Goal: Information Seeking & Learning: Learn about a topic

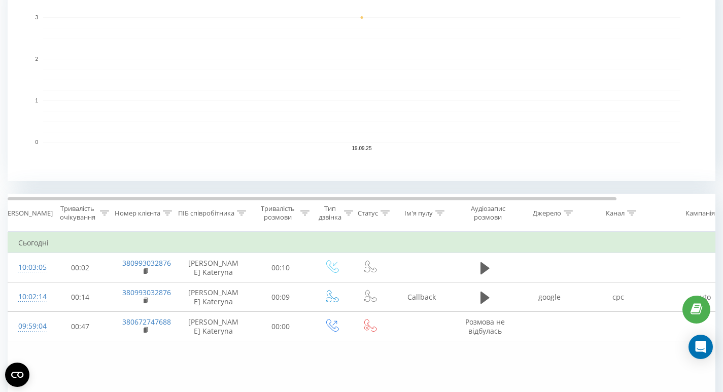
scroll to position [245, 0]
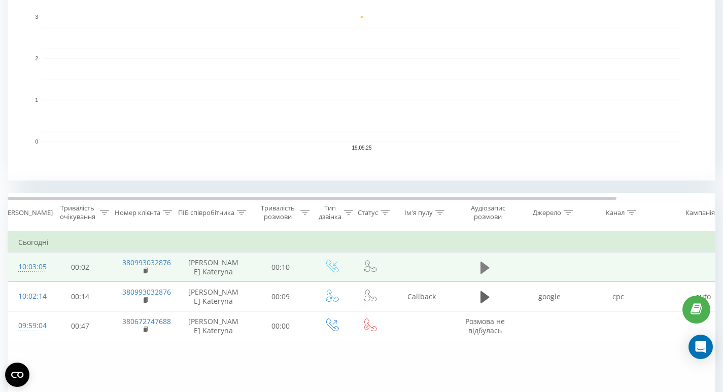
click at [487, 268] on icon at bounding box center [485, 267] width 9 height 12
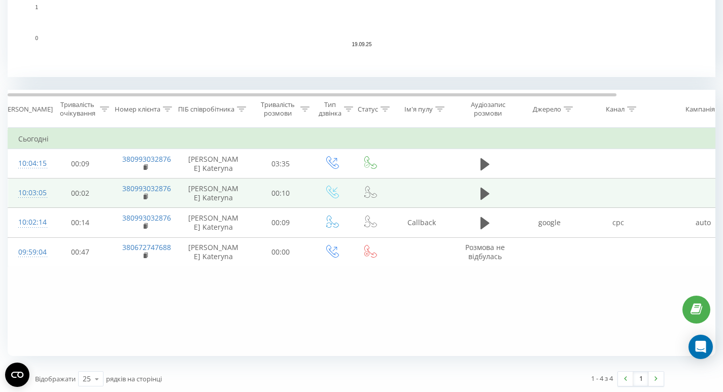
scroll to position [349, 0]
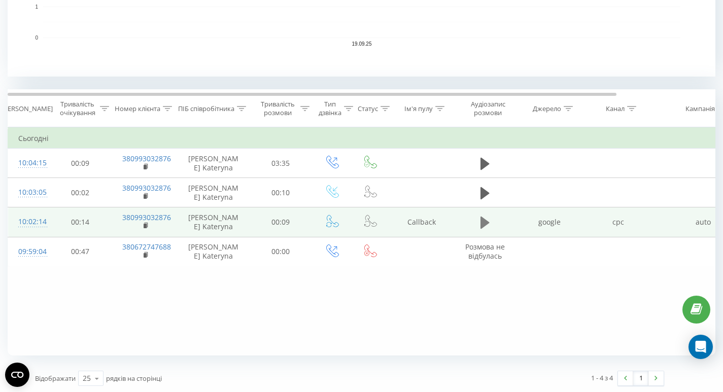
click at [479, 225] on button at bounding box center [485, 222] width 15 height 15
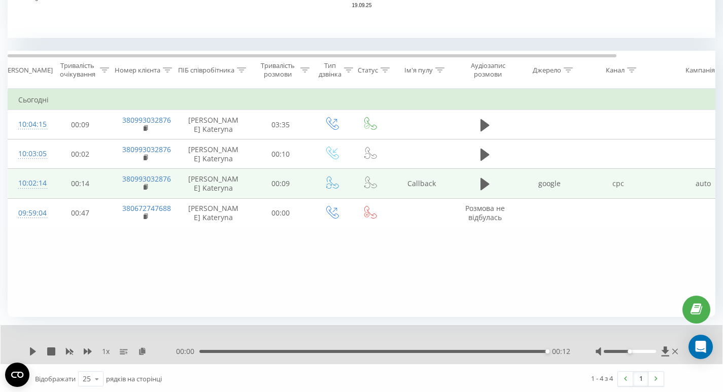
scroll to position [389, 0]
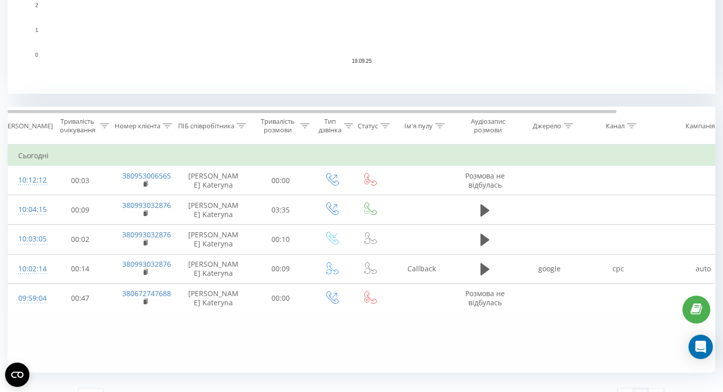
scroll to position [333, 0]
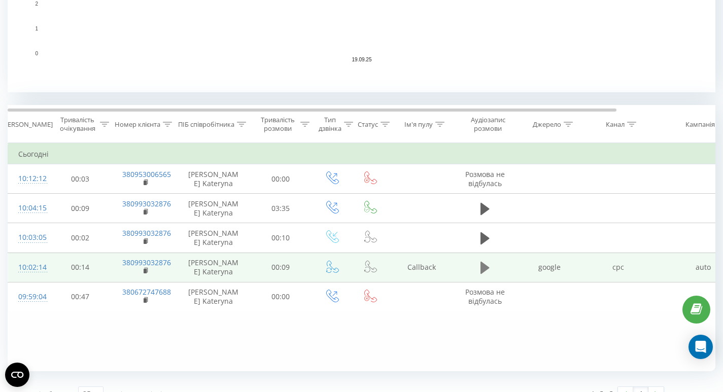
click at [484, 265] on icon at bounding box center [485, 268] width 9 height 12
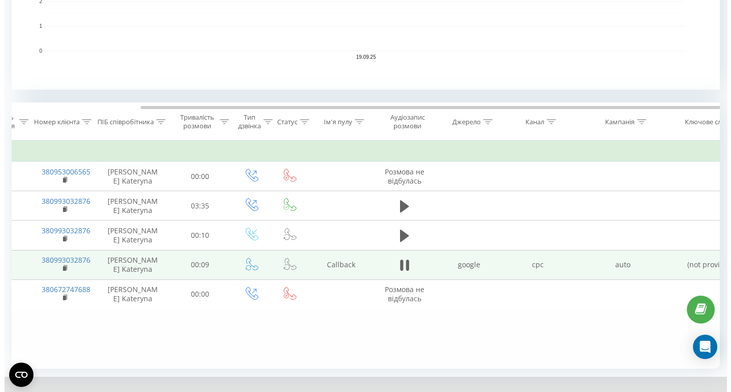
scroll to position [0, 0]
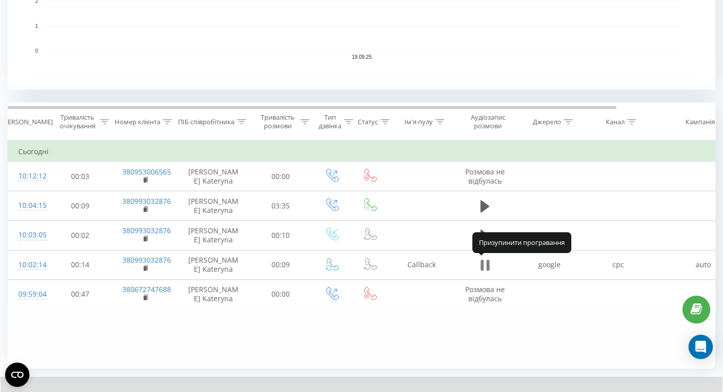
click at [484, 269] on icon at bounding box center [485, 265] width 9 height 14
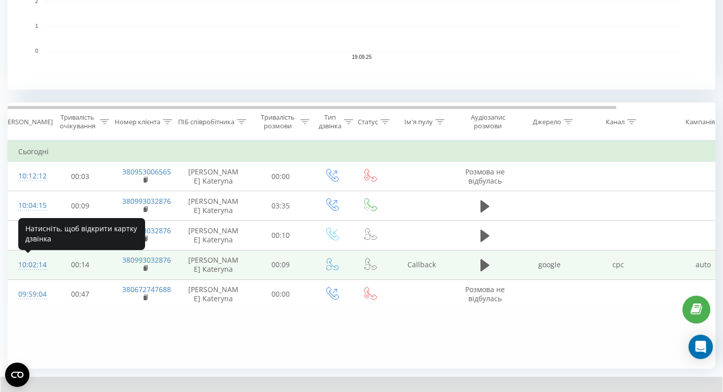
click at [36, 267] on div "10:02:14" at bounding box center [28, 265] width 20 height 20
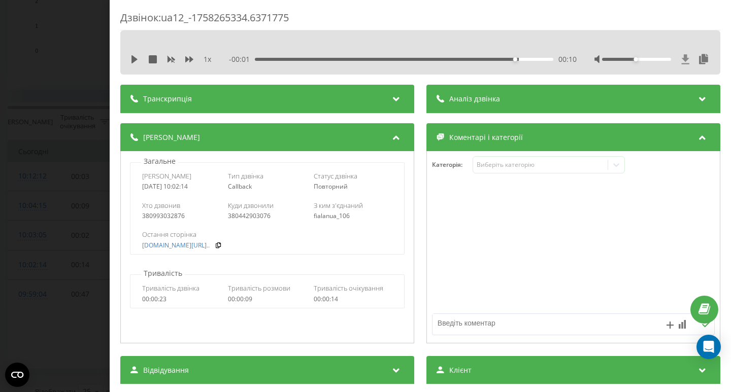
click at [681, 63] on icon at bounding box center [685, 59] width 9 height 10
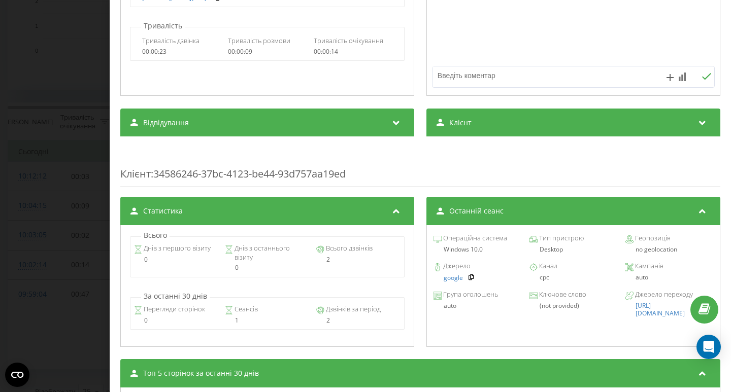
scroll to position [246, 0]
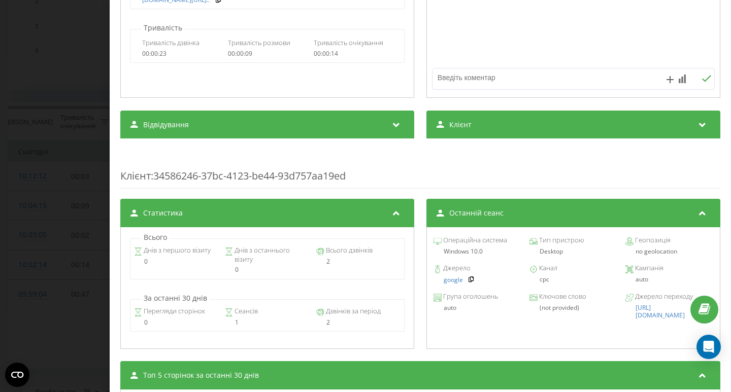
click at [403, 123] on div "Відвідування" at bounding box center [267, 125] width 294 height 28
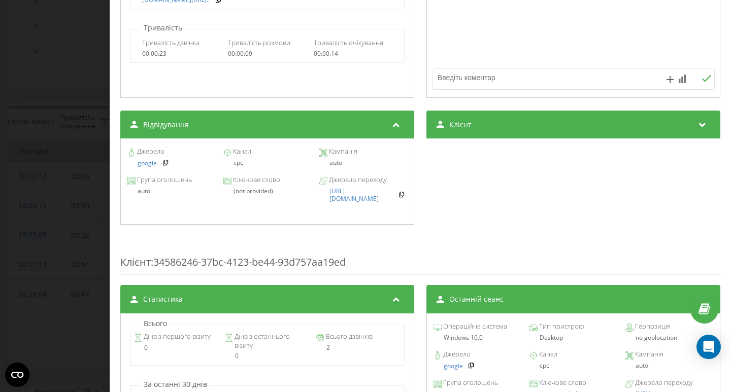
click at [403, 123] on div "Відвідування" at bounding box center [267, 125] width 294 height 28
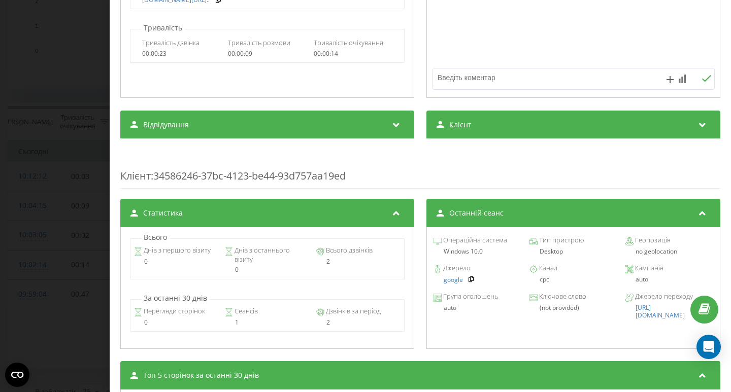
click at [508, 118] on div "Клієнт" at bounding box center [573, 125] width 294 height 28
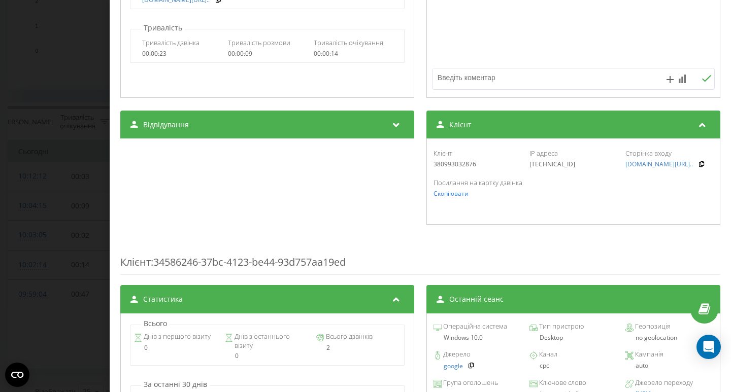
click at [508, 118] on div "Клієнт" at bounding box center [573, 125] width 294 height 28
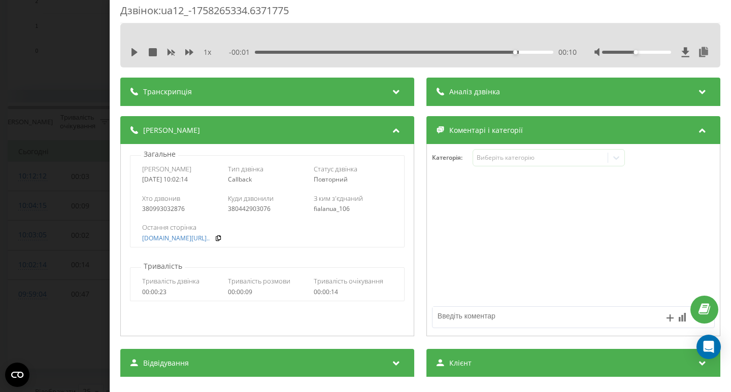
scroll to position [8, 0]
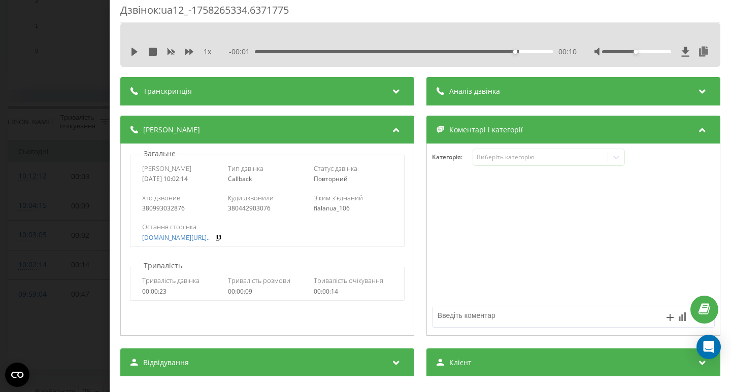
click at [524, 92] on div "Аналіз дзвінка" at bounding box center [573, 91] width 294 height 28
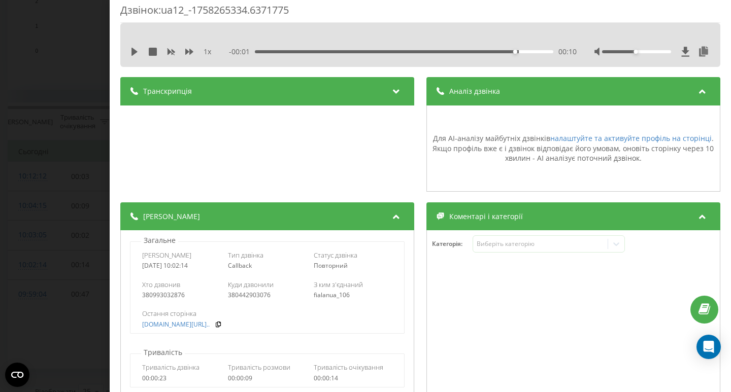
click at [524, 92] on div "Аналіз дзвінка" at bounding box center [573, 91] width 294 height 28
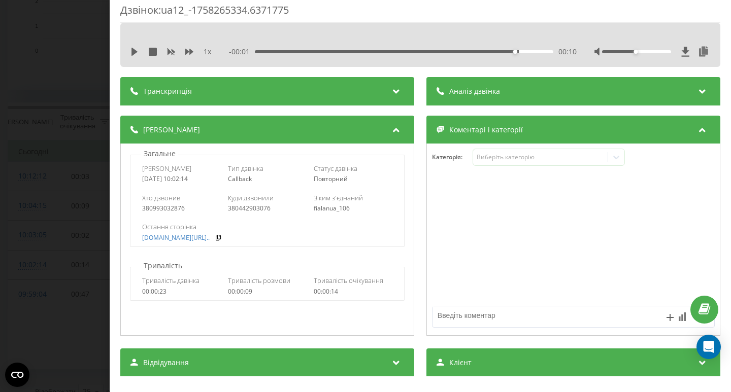
click at [371, 97] on div "Транскрипція" at bounding box center [267, 91] width 294 height 28
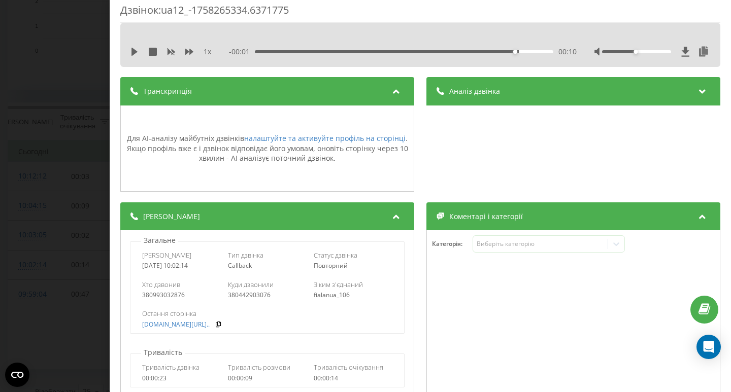
click at [371, 97] on div "Транскрипція" at bounding box center [267, 91] width 294 height 28
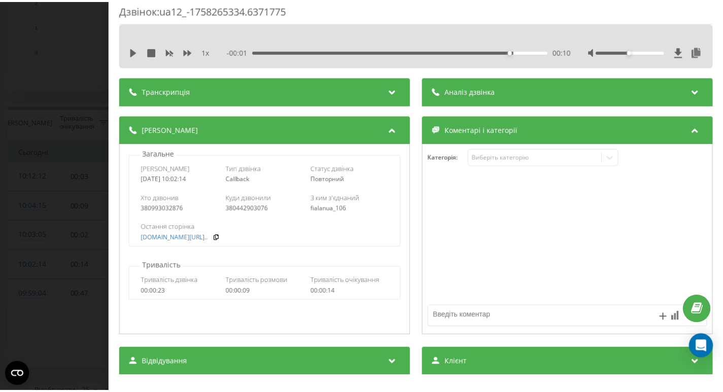
scroll to position [0, 0]
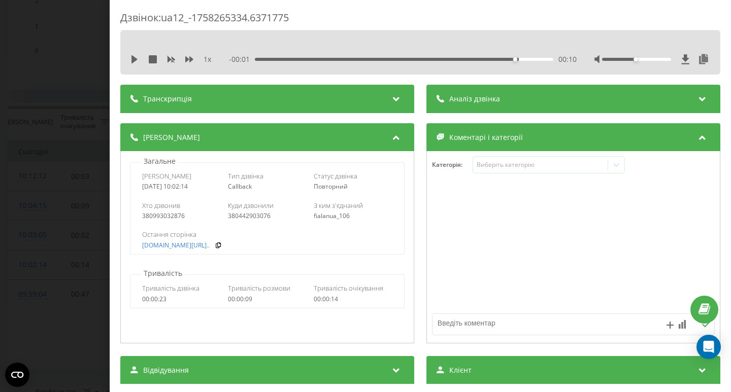
click at [72, 231] on div "Дзвінок : ua12_-1758265334.6371775 1 x - 00:01 00:10 00:10 Транскрипція Для AI-…" at bounding box center [365, 196] width 731 height 392
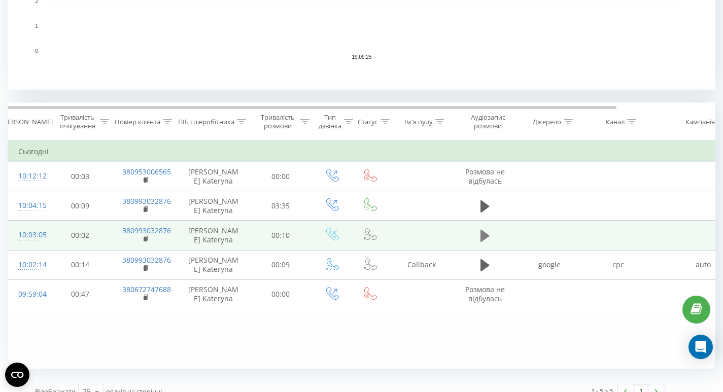
click at [484, 232] on icon at bounding box center [485, 236] width 9 height 12
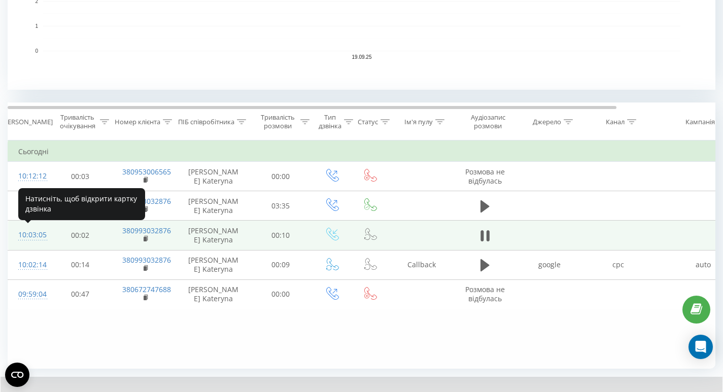
click at [31, 238] on div "10:03:05" at bounding box center [28, 235] width 20 height 20
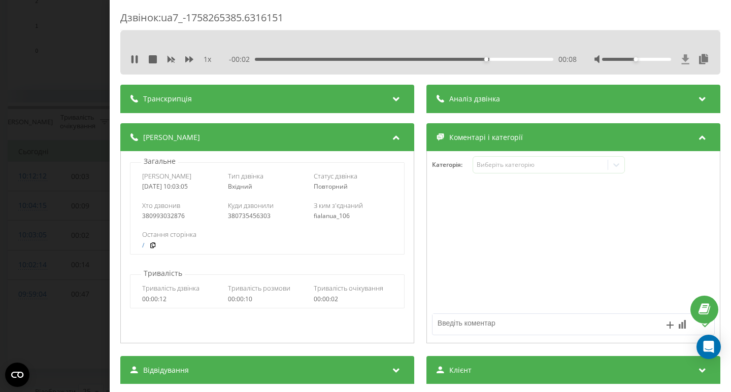
click at [682, 58] on icon at bounding box center [686, 59] width 8 height 10
click at [67, 53] on div "Дзвінок : ua7_-1758265385.6316151 1 x 00:00 00:11 00:11 Транскрипція Для AI-ана…" at bounding box center [365, 196] width 731 height 392
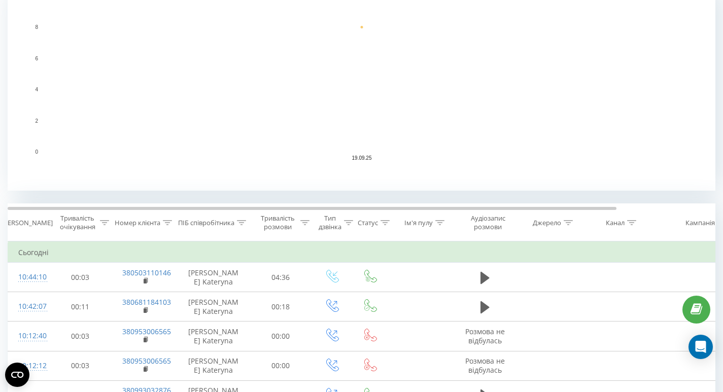
scroll to position [237, 0]
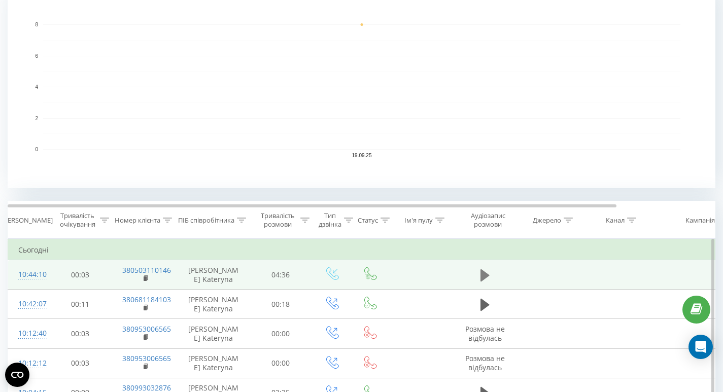
click at [485, 280] on icon at bounding box center [485, 276] width 9 height 14
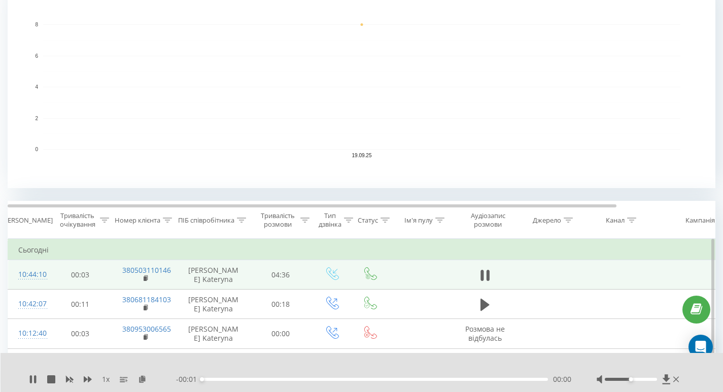
click at [215, 379] on div "00:00" at bounding box center [375, 379] width 346 height 3
click at [216, 379] on div "00:01" at bounding box center [375, 379] width 346 height 3
click at [221, 378] on div "00:13" at bounding box center [375, 379] width 346 height 3
click at [227, 380] on div "00:16" at bounding box center [375, 379] width 346 height 3
click at [30, 377] on icon at bounding box center [31, 380] width 2 height 8
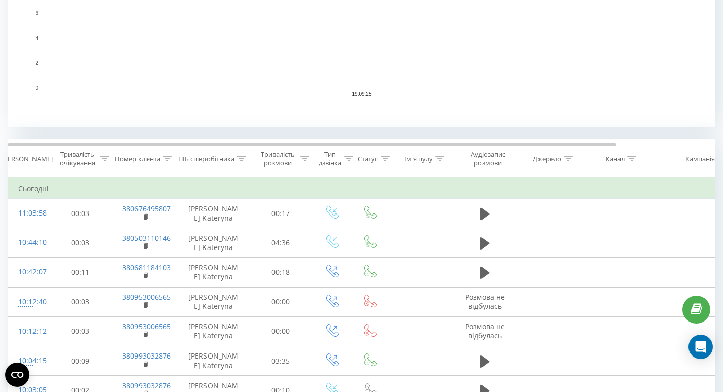
scroll to position [300, 0]
